Goal: Navigation & Orientation: Find specific page/section

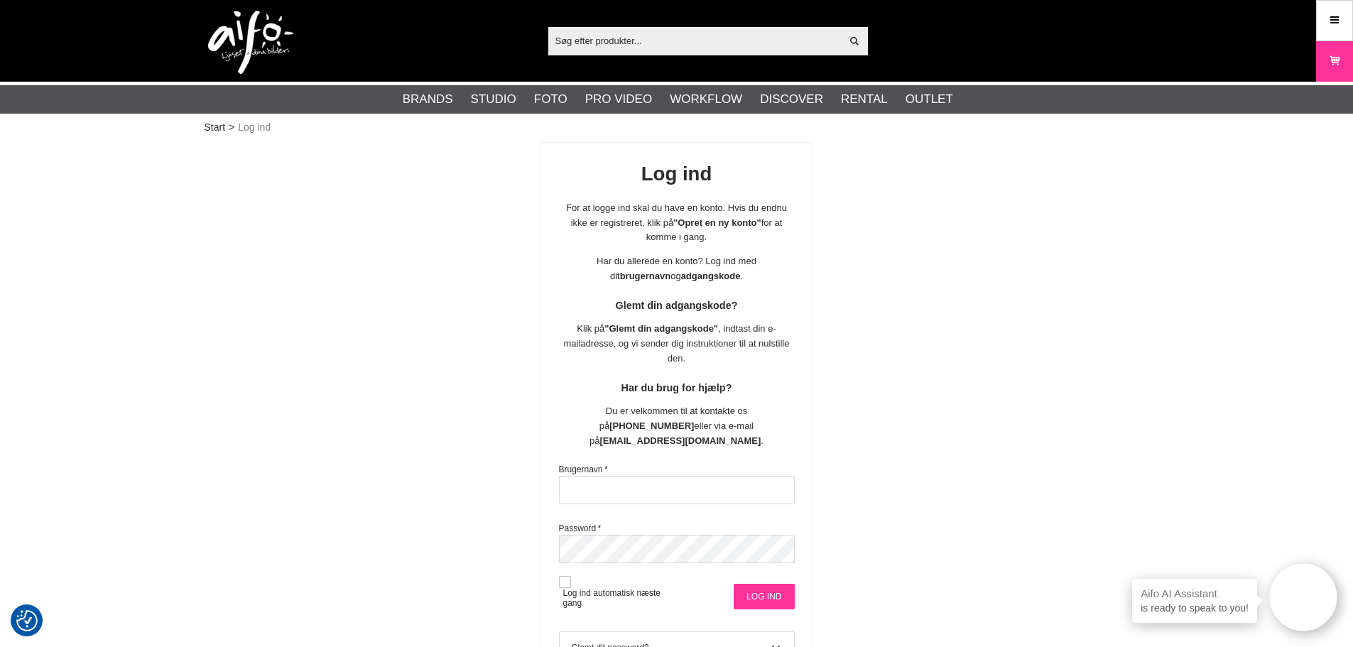
type input "msa@goecker.dk"
click at [778, 584] on input "Log ind" at bounding box center [764, 597] width 60 height 26
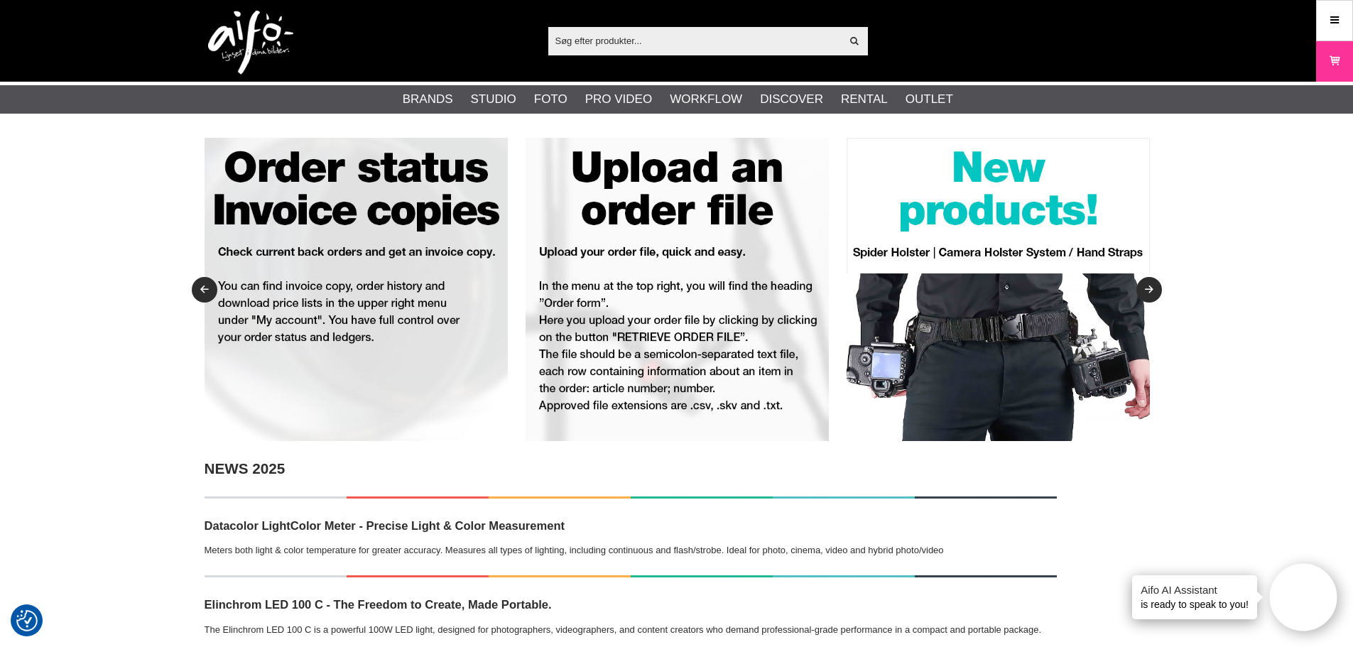
click at [709, 34] on input "text" at bounding box center [694, 40] width 293 height 21
paste input "3349600"
type input "3349600"
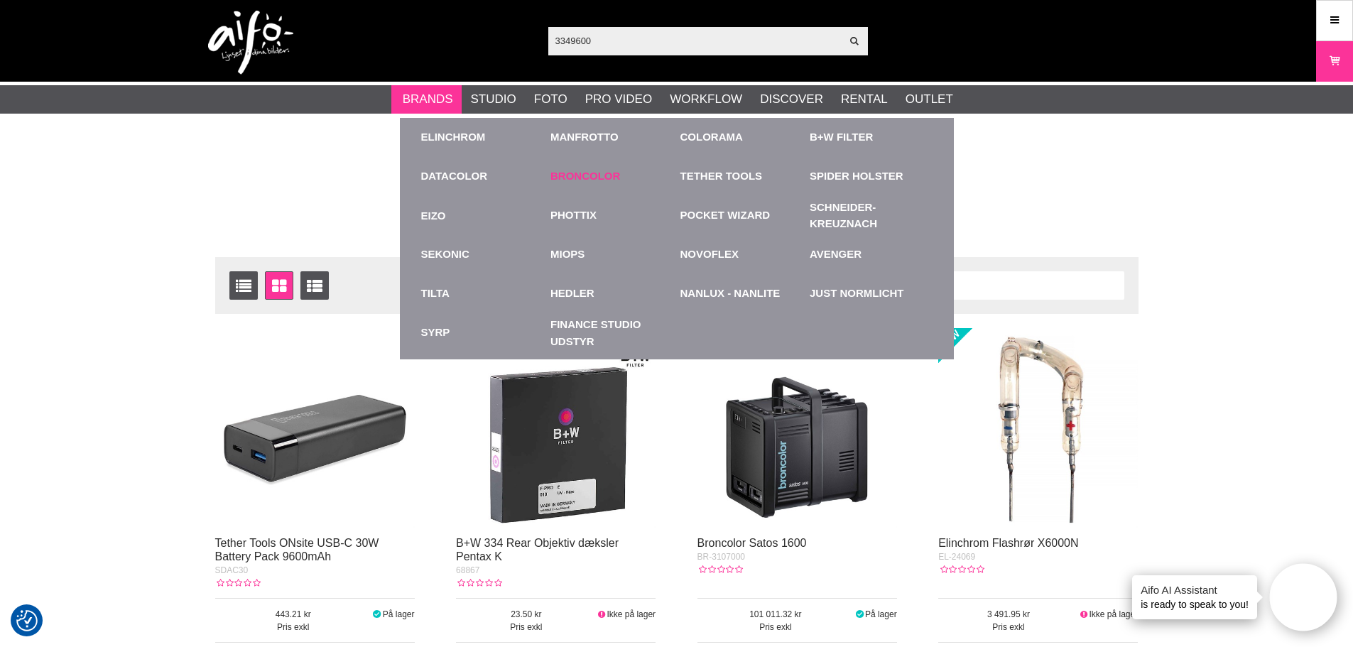
click at [580, 183] on link "Broncolor" at bounding box center [585, 176] width 70 height 16
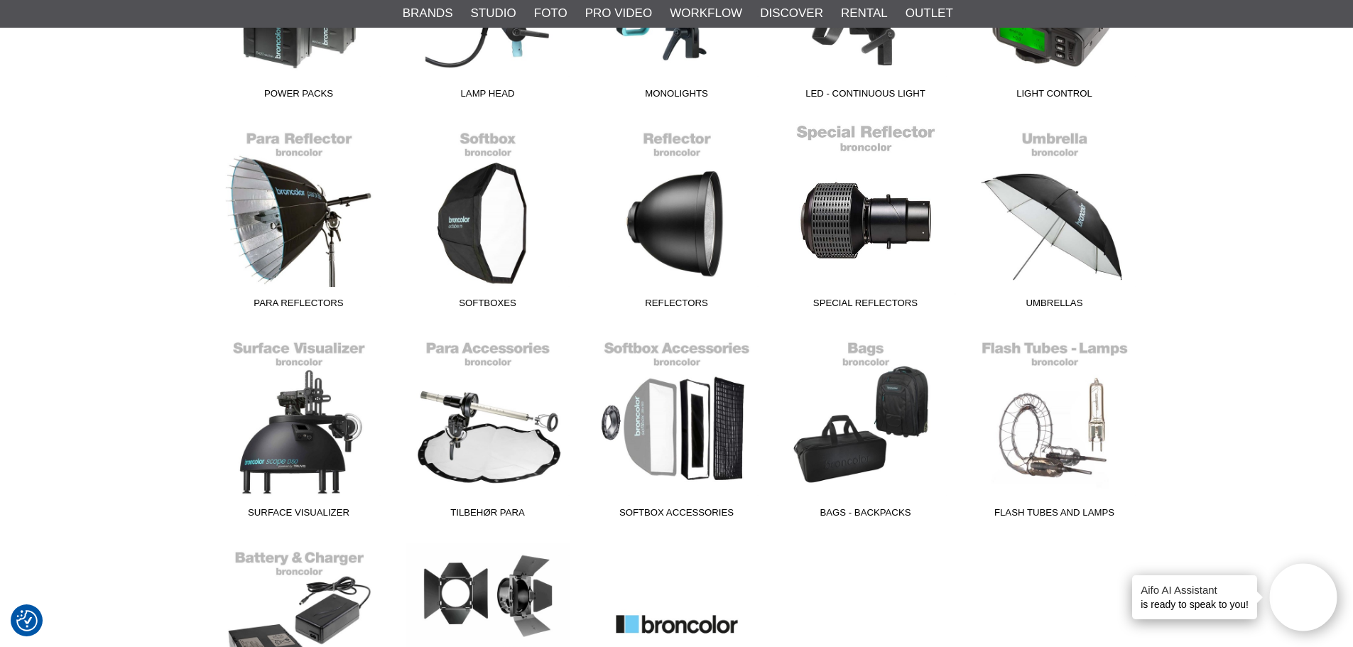
scroll to position [568, 0]
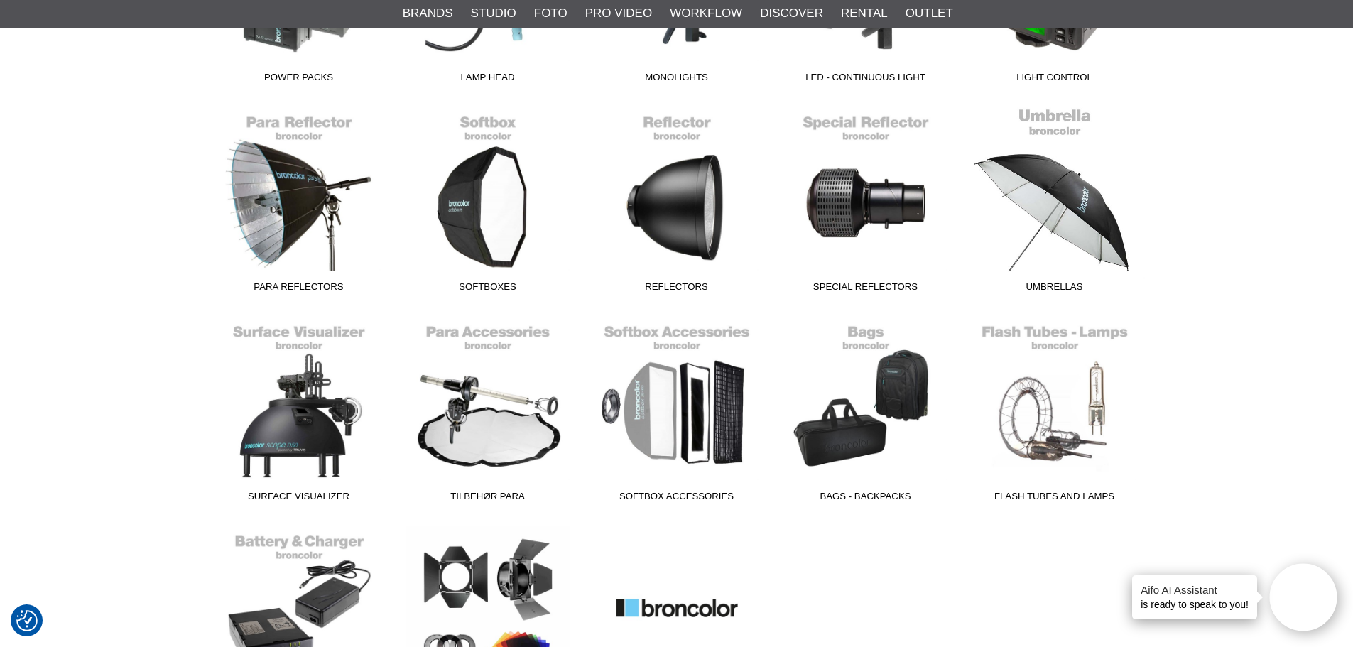
click at [1012, 257] on link "Umbrellas" at bounding box center [1054, 203] width 189 height 192
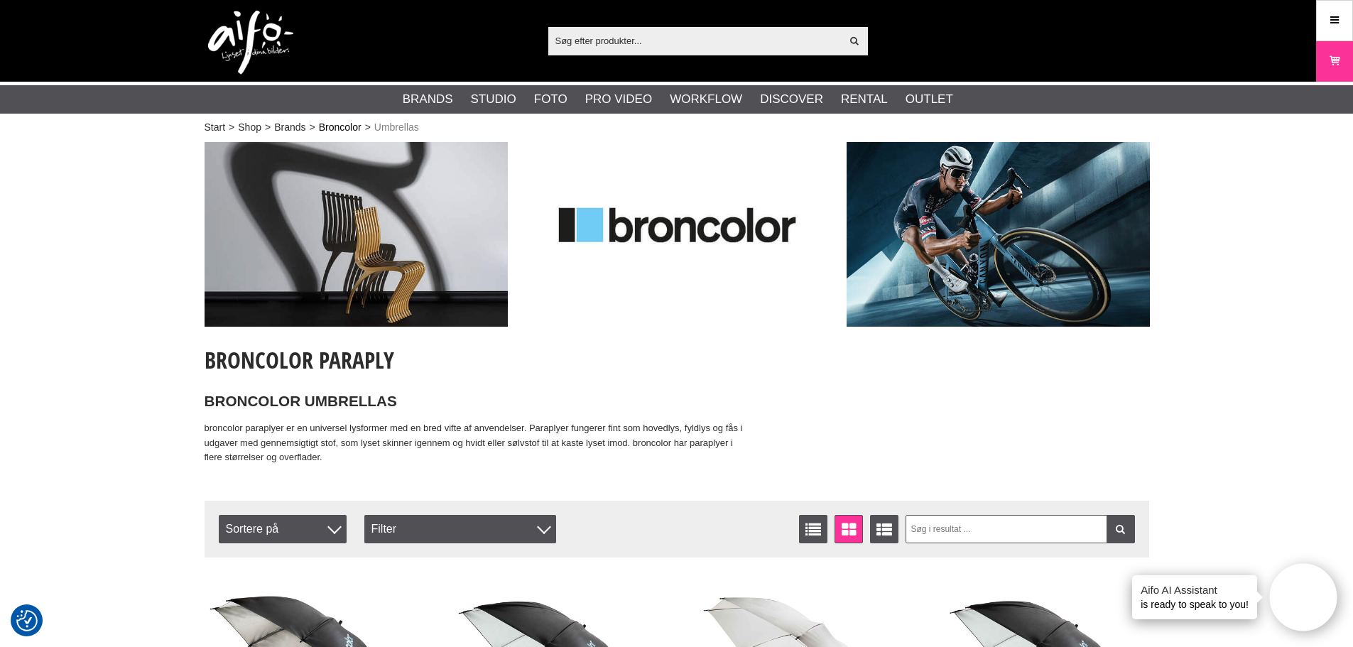
click at [342, 127] on link "Broncolor" at bounding box center [340, 127] width 43 height 15
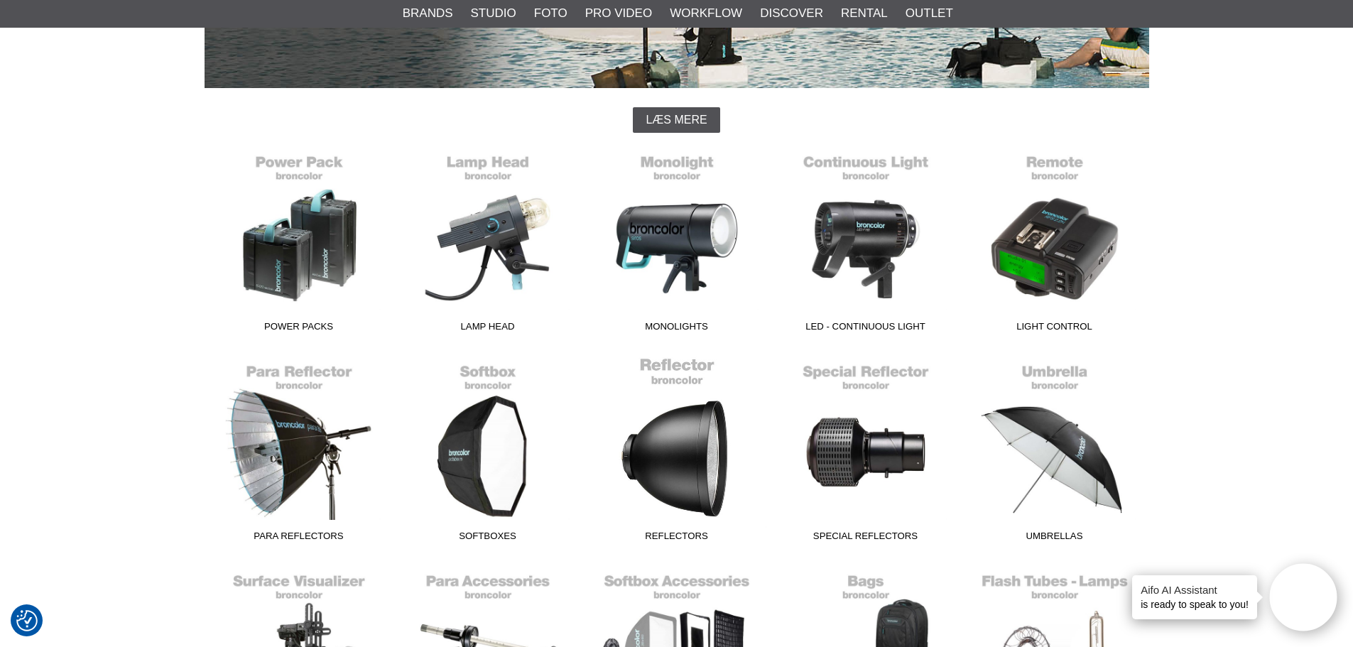
scroll to position [355, 0]
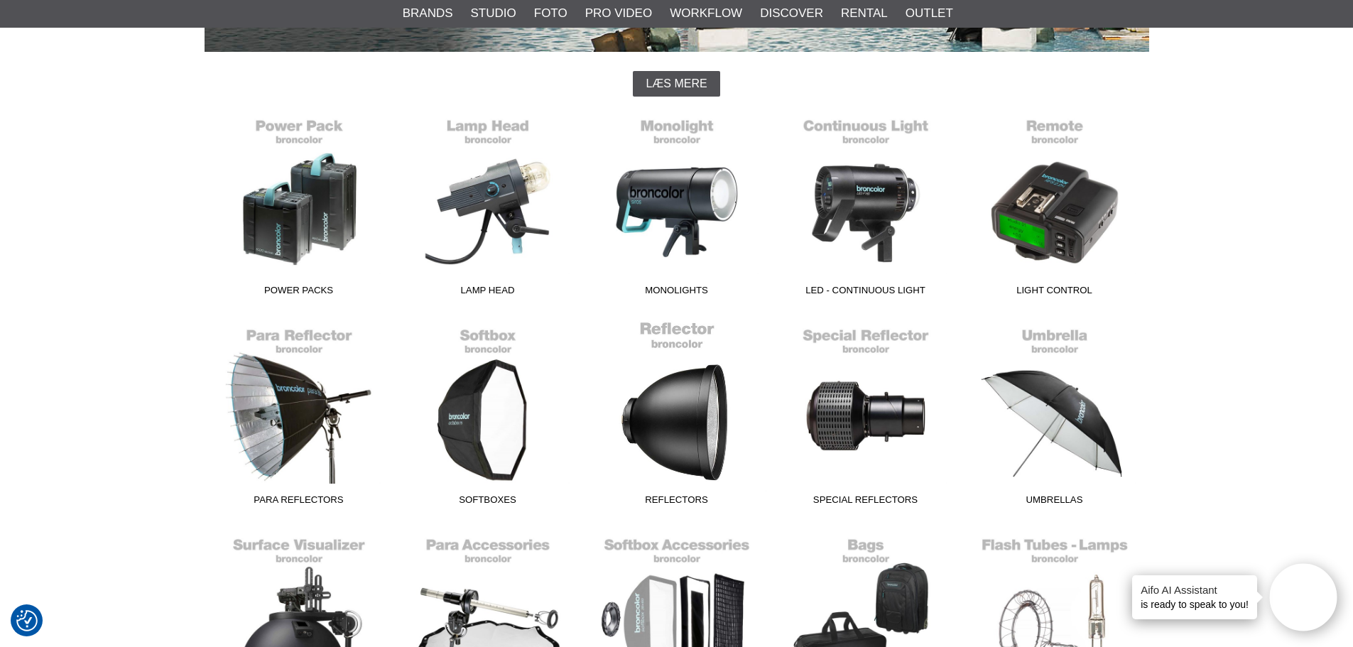
click at [680, 415] on link "Reflectors" at bounding box center [676, 416] width 189 height 192
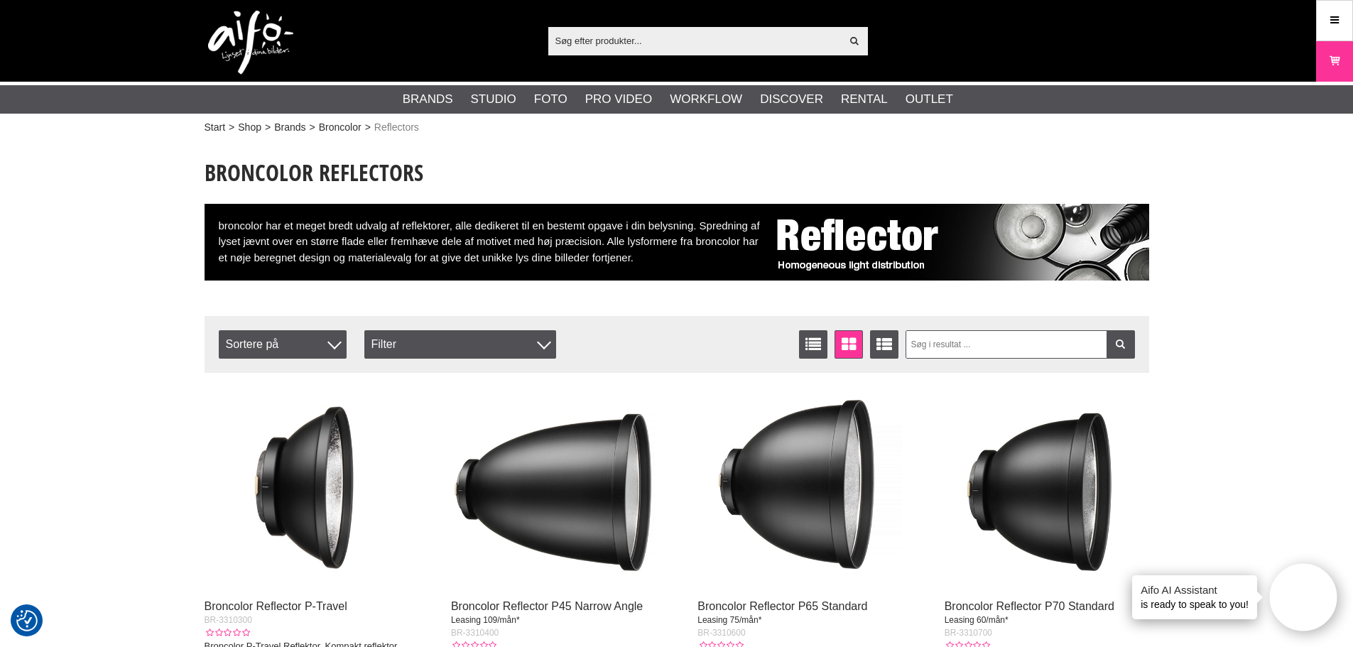
click at [597, 44] on input "text" at bounding box center [694, 40] width 293 height 21
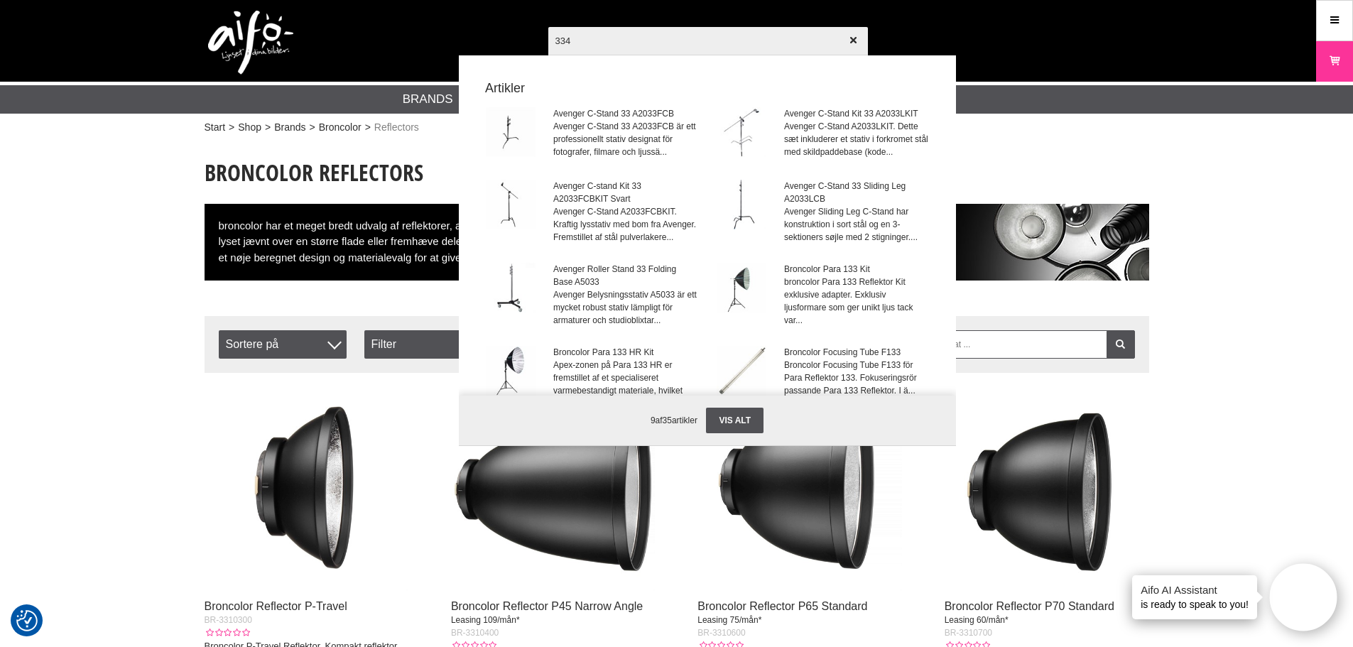
type input "3349"
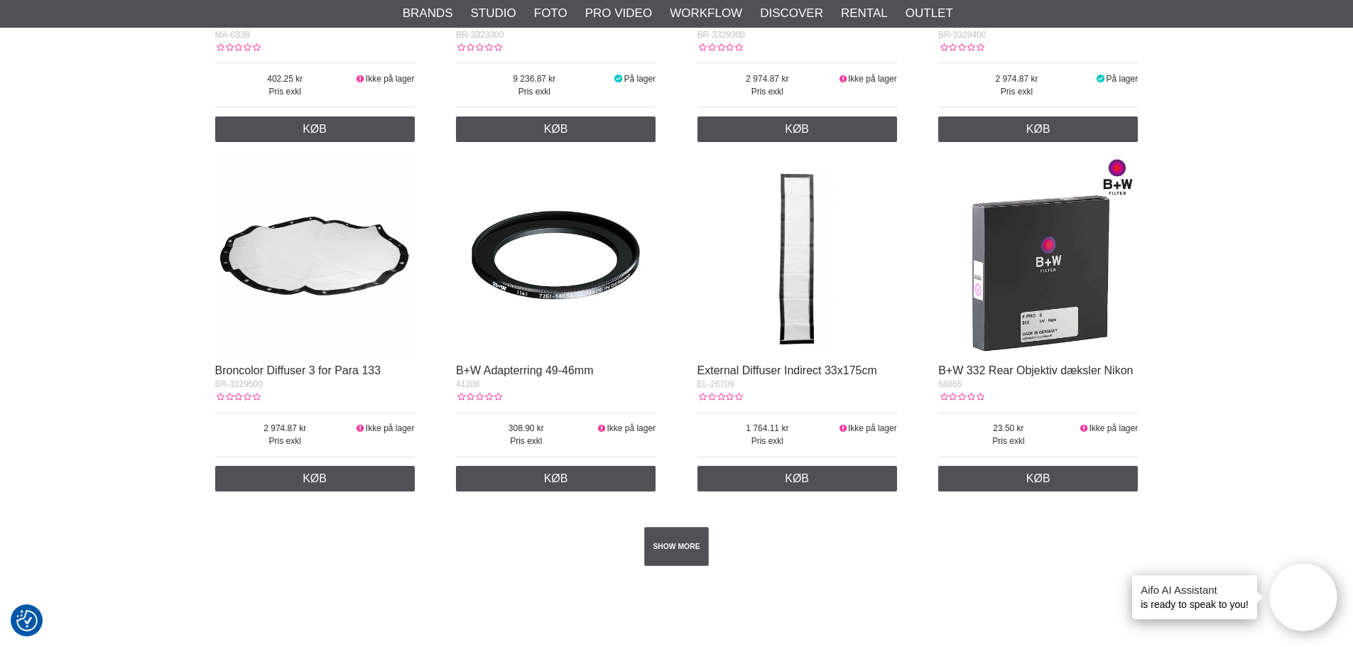
scroll to position [2557, 0]
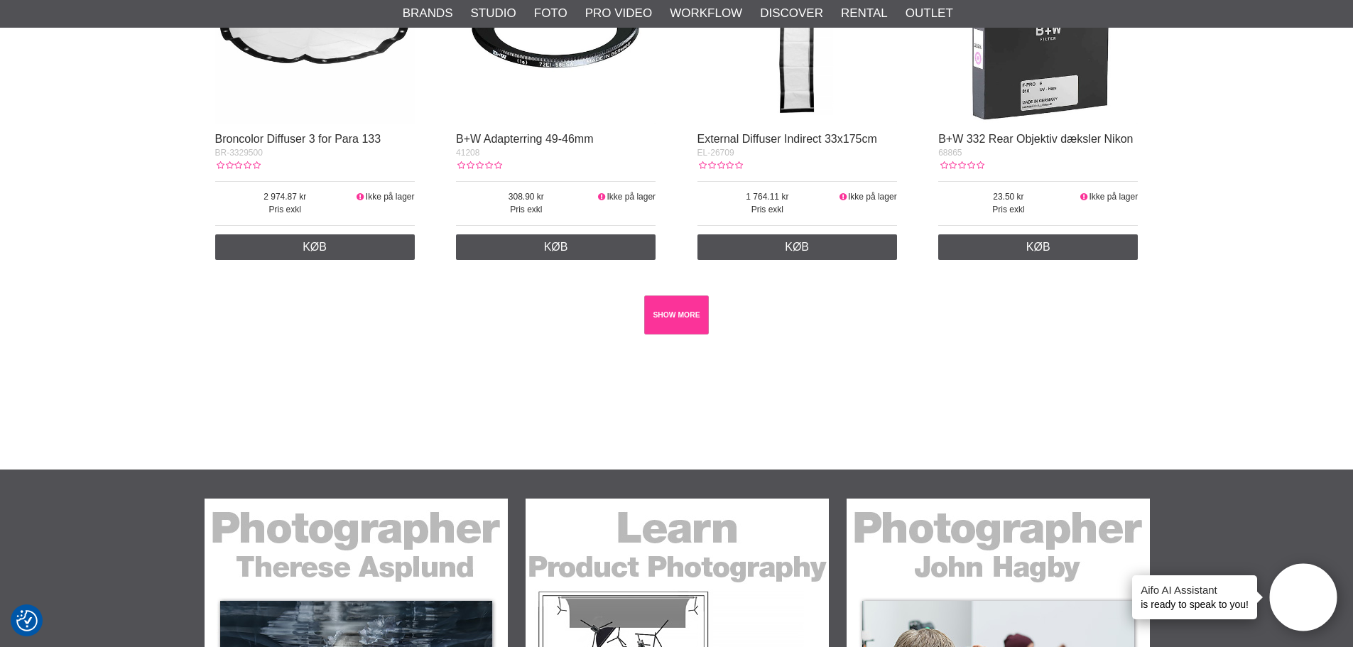
click at [687, 310] on link "SHOW MORE" at bounding box center [676, 314] width 65 height 39
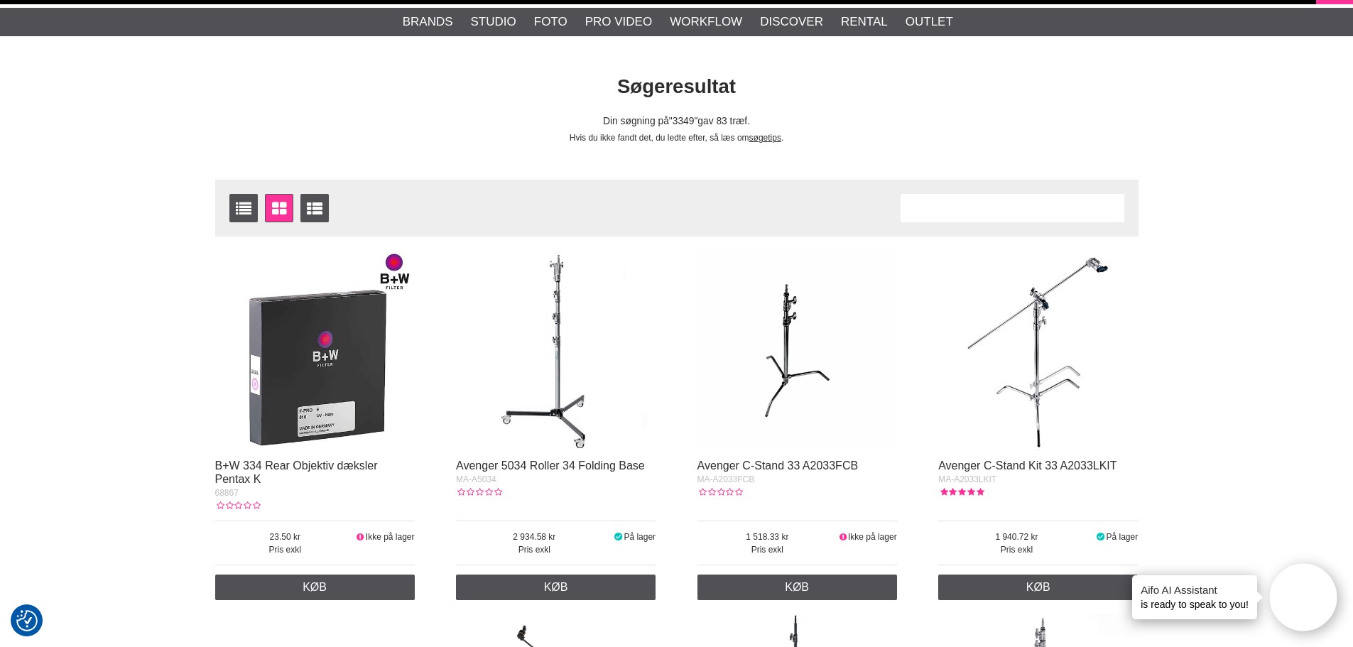
scroll to position [0, 0]
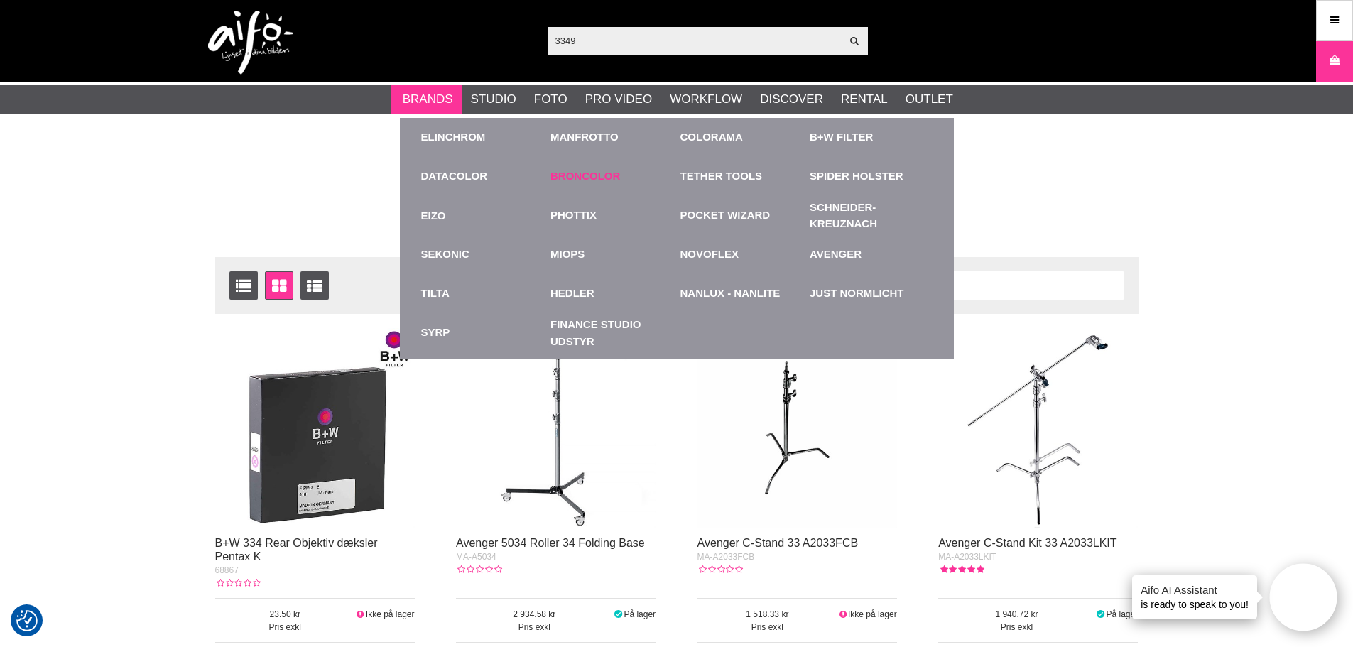
click at [594, 175] on link "Broncolor" at bounding box center [585, 176] width 70 height 16
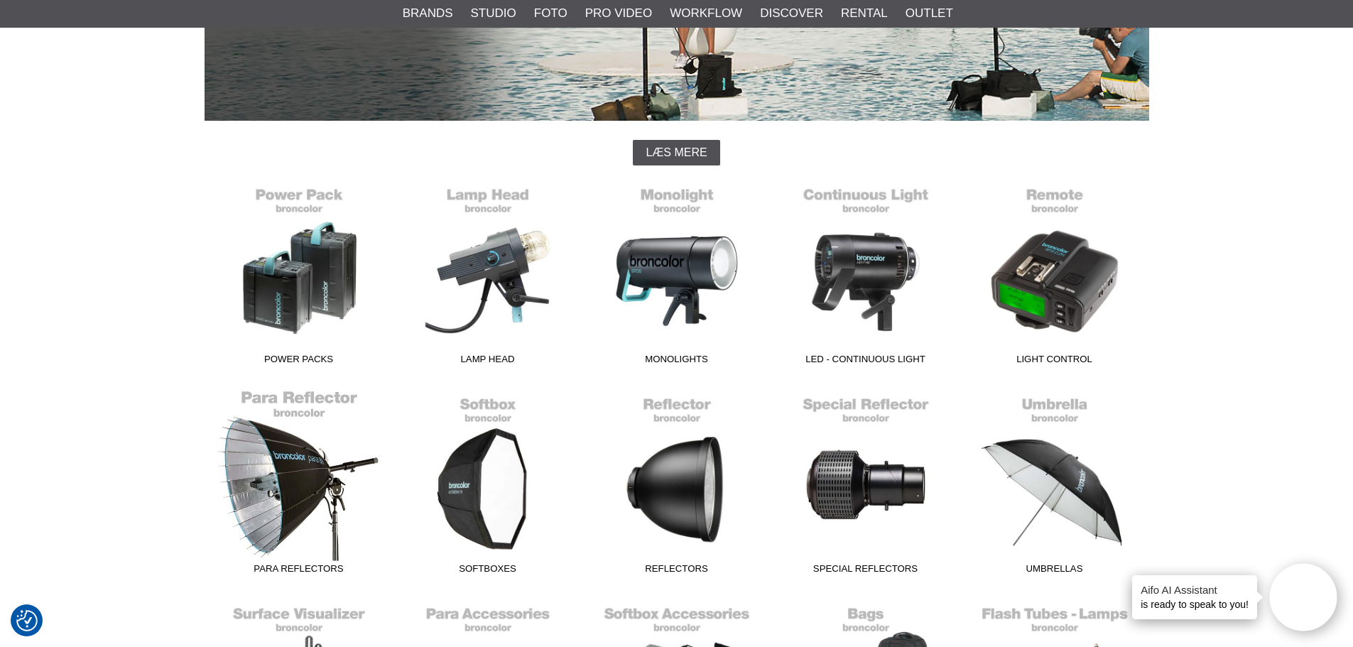
scroll to position [355, 0]
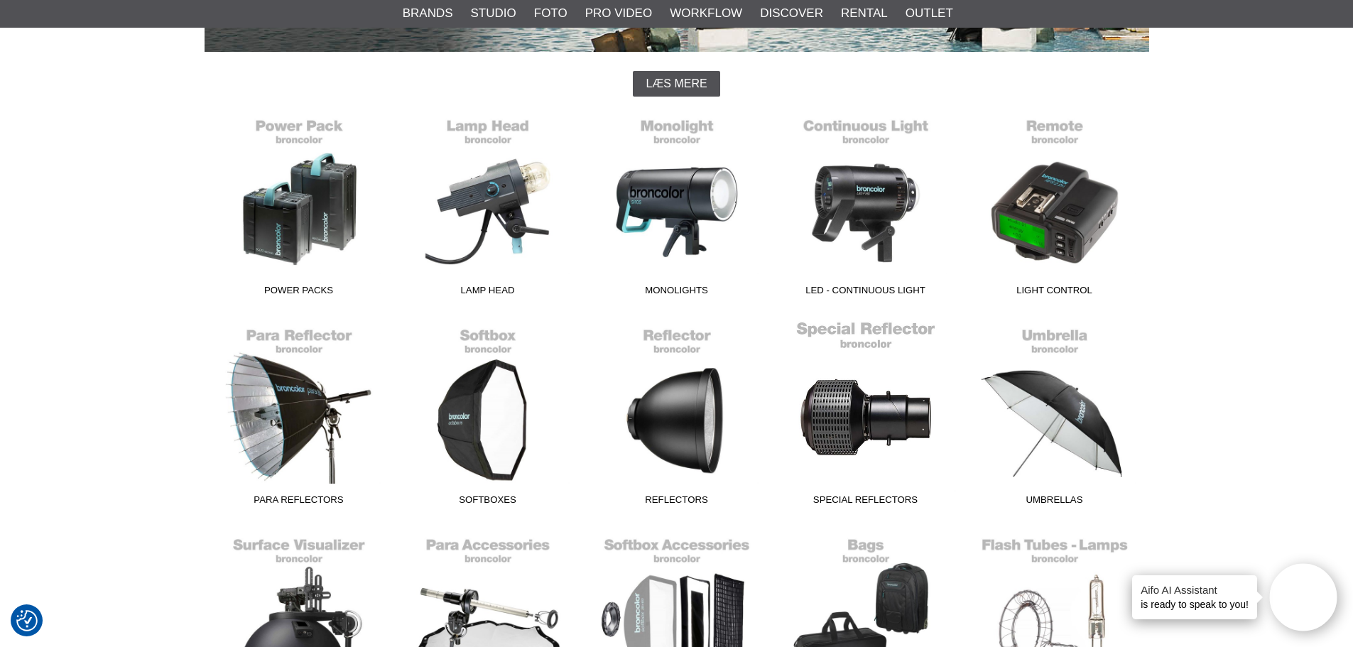
click at [848, 452] on link "Special Reflectors" at bounding box center [865, 416] width 189 height 192
